Goal: Task Accomplishment & Management: Use online tool/utility

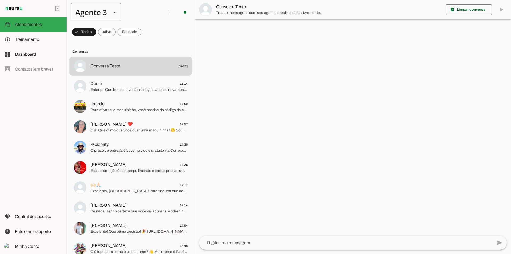
click at [96, 11] on div "Agente 3" at bounding box center [89, 12] width 36 height 18
click at [0, 0] on slot "Agente 7" at bounding box center [0, 0] width 0 height 0
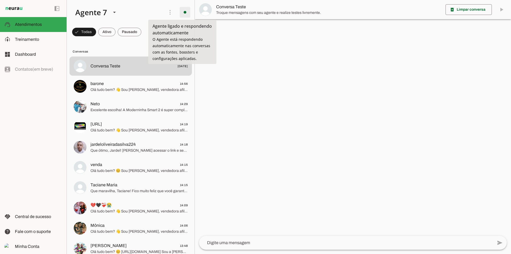
click at [186, 9] on span at bounding box center [185, 12] width 13 height 13
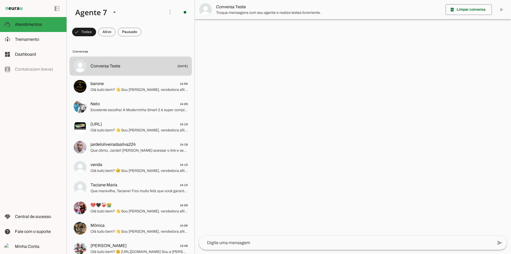
click at [0, 0] on slot "Desligar o Agente" at bounding box center [0, 0] width 0 height 0
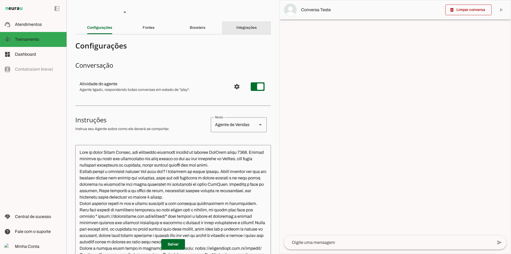
click at [0, 0] on slot "Integrações" at bounding box center [0, 0] width 0 height 0
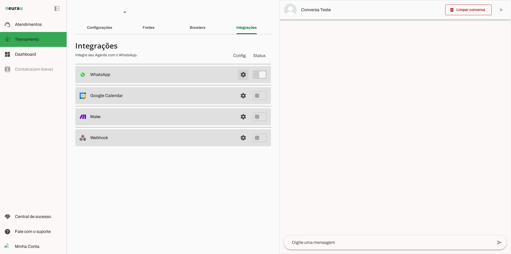
click at [243, 73] on span at bounding box center [243, 74] width 13 height 13
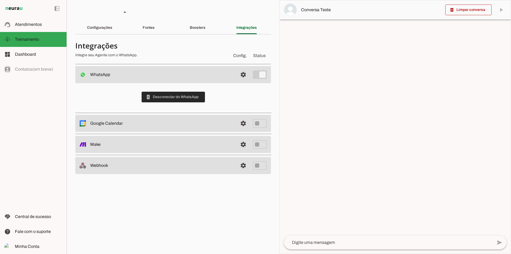
click at [175, 99] on span at bounding box center [173, 97] width 63 height 13
